Goal: Task Accomplishment & Management: Manage account settings

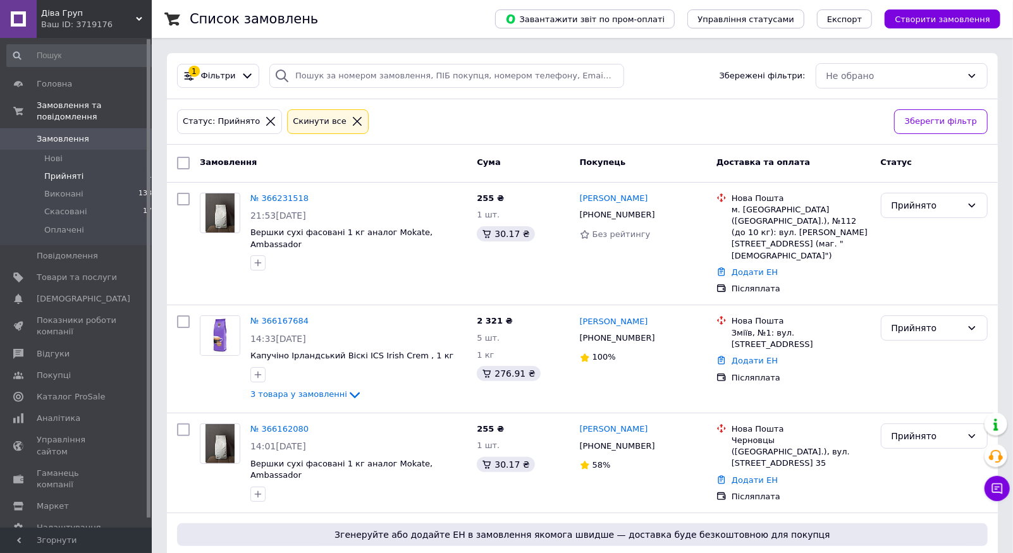
click at [115, 168] on li "Прийняті 10" at bounding box center [82, 177] width 164 height 18
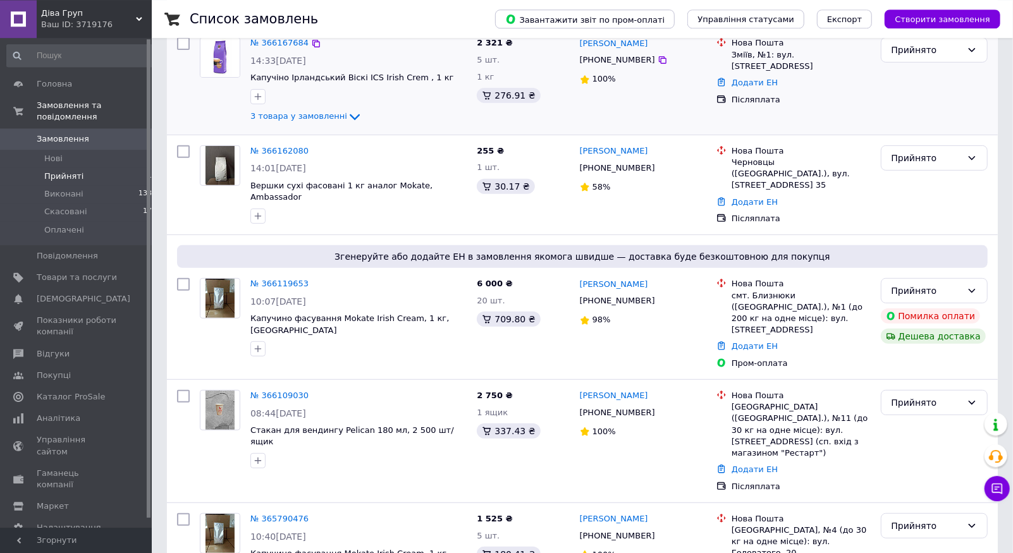
scroll to position [285, 0]
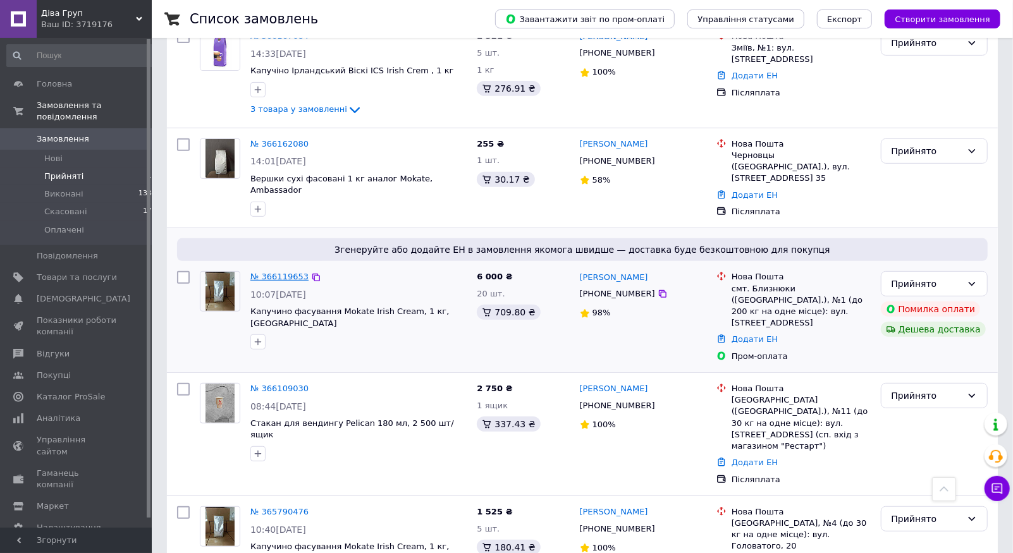
click at [283, 272] on link "№ 366119653" at bounding box center [279, 276] width 58 height 9
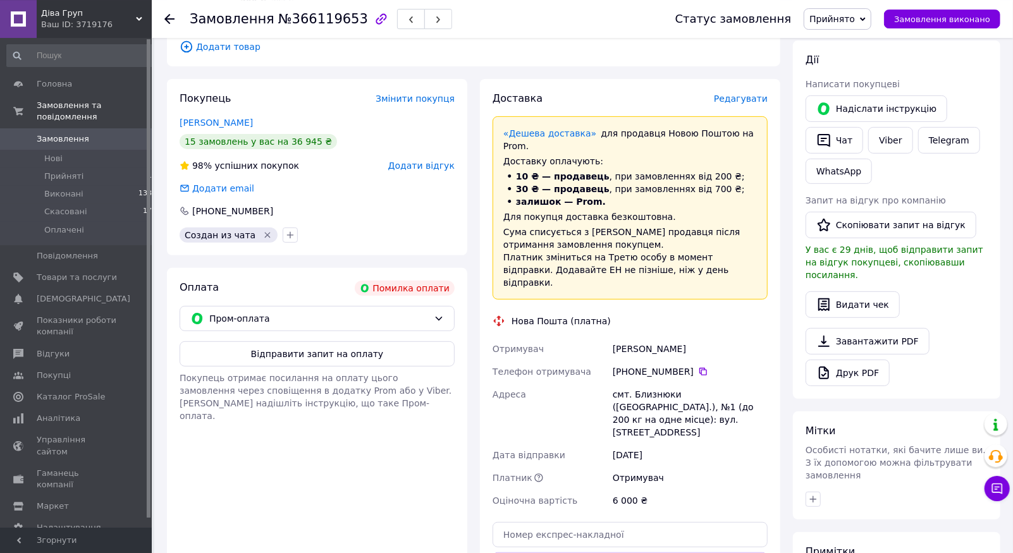
scroll to position [208, 0]
click at [343, 364] on button "Відправити запит на оплату" at bounding box center [317, 353] width 275 height 25
click at [122, 170] on li "Прийняті 10" at bounding box center [82, 177] width 164 height 18
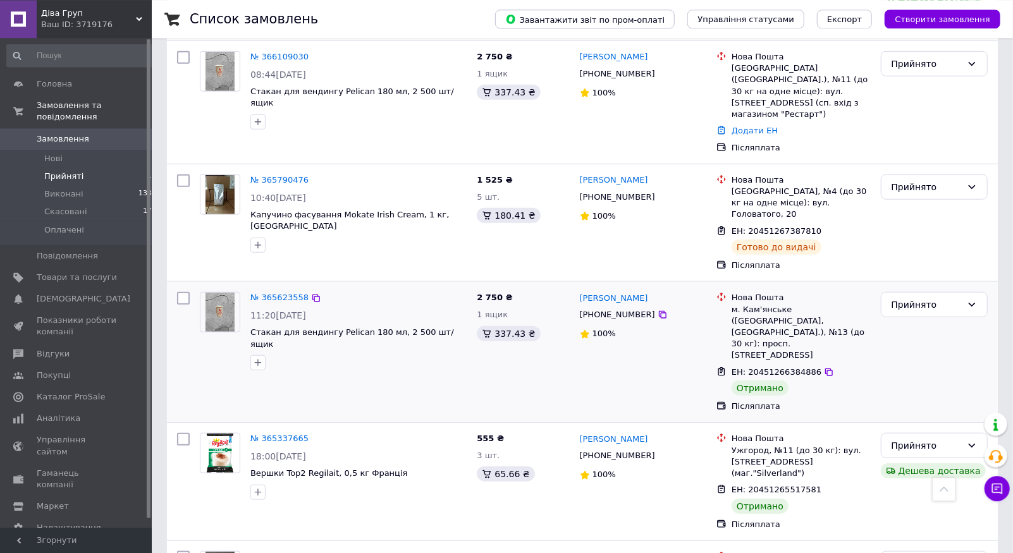
scroll to position [749, 0]
